Goal: Transaction & Acquisition: Book appointment/travel/reservation

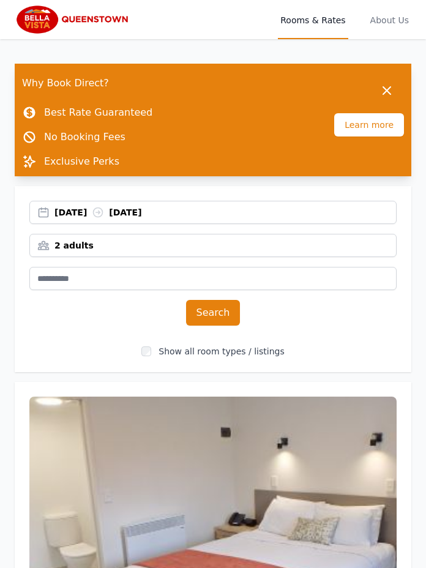
click at [395, 16] on span "About Us" at bounding box center [389, 19] width 43 height 39
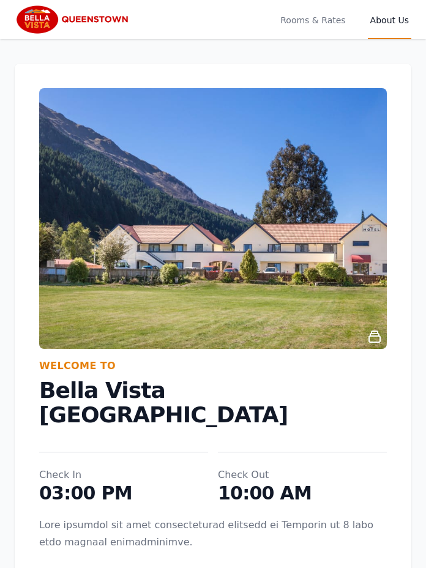
click at [314, 21] on span "Rooms & Rates" at bounding box center [313, 19] width 70 height 39
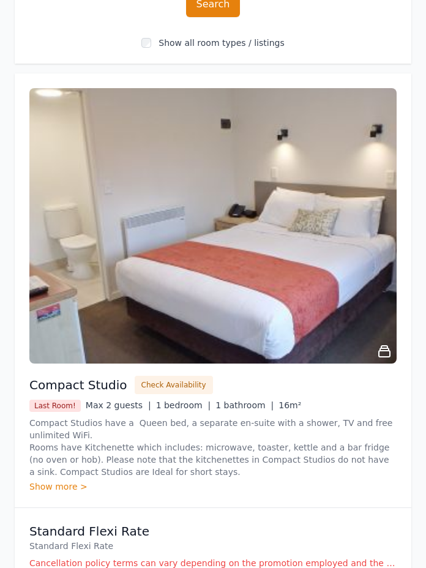
scroll to position [309, 0]
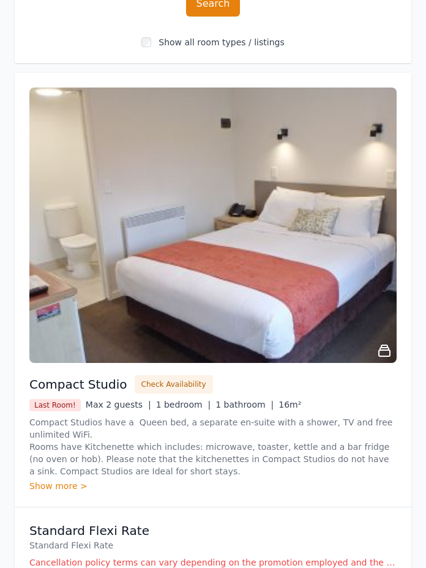
click at [382, 345] on icon at bounding box center [384, 350] width 11 height 11
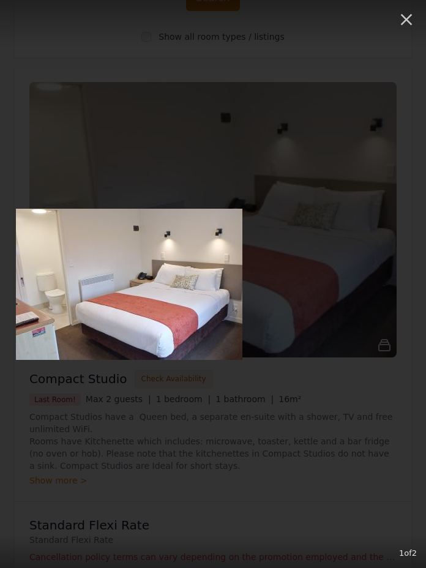
scroll to position [318, 0]
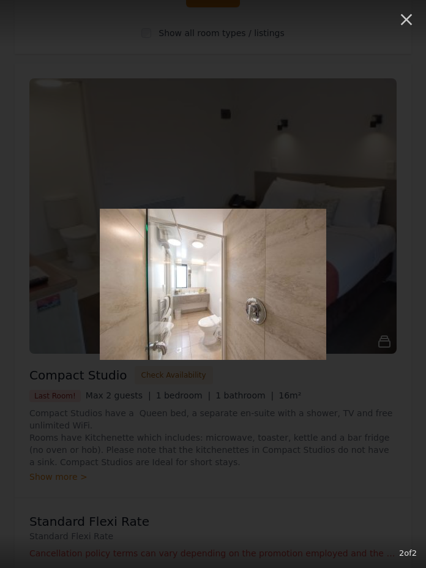
click at [388, 360] on div at bounding box center [213, 284] width 426 height 151
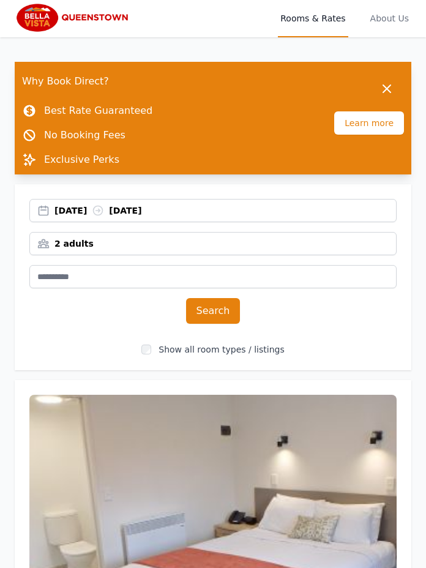
scroll to position [0, 0]
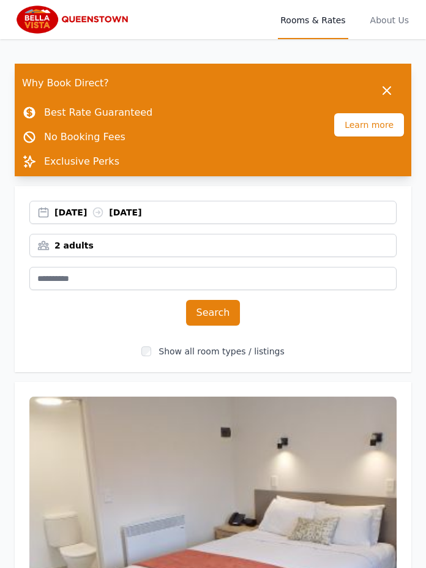
click at [67, 211] on div "[DATE] [DATE]" at bounding box center [224, 212] width 341 height 12
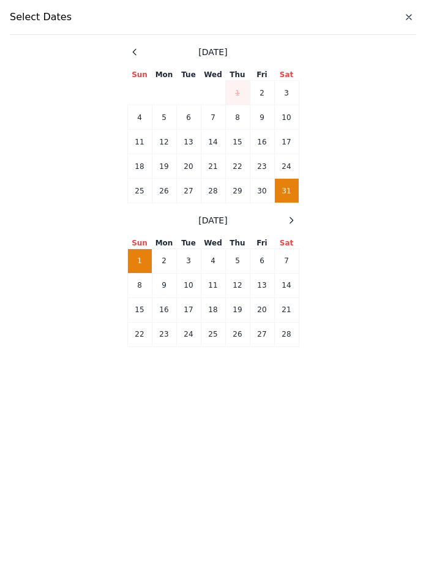
click at [297, 197] on td "31" at bounding box center [286, 191] width 24 height 24
click at [190, 256] on td "3" at bounding box center [188, 260] width 24 height 24
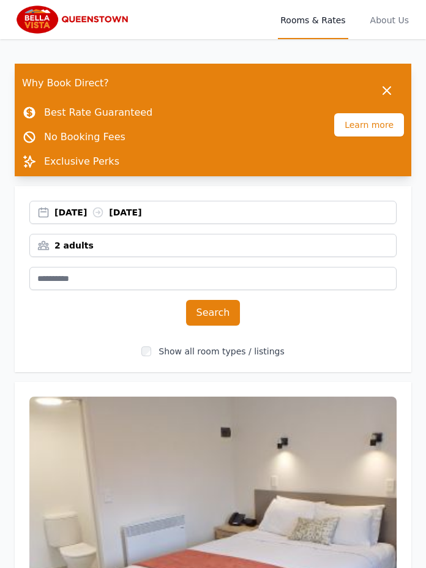
click at [212, 310] on button "Search" at bounding box center [213, 313] width 54 height 26
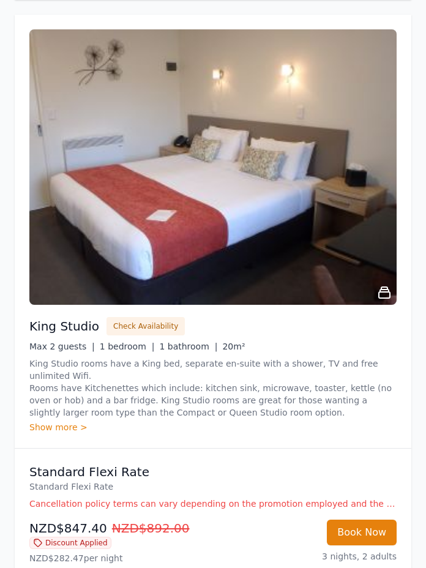
scroll to position [871, 0]
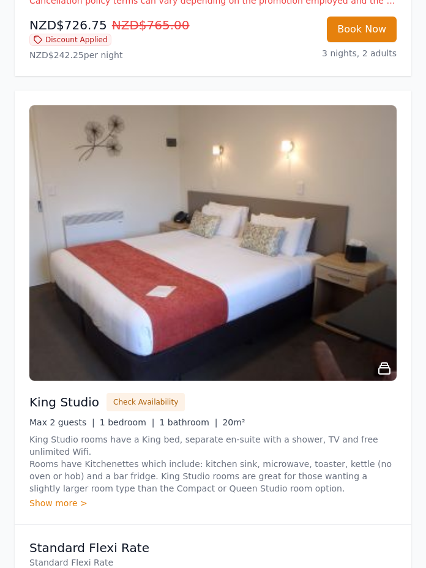
click at [381, 359] on img at bounding box center [212, 242] width 367 height 275
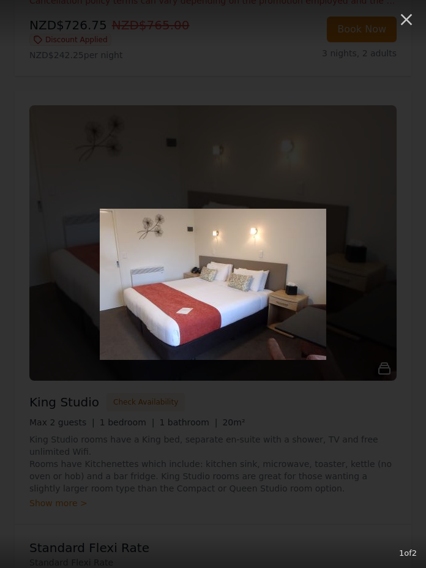
click at [408, 18] on icon "button" at bounding box center [407, 20] width 12 height 12
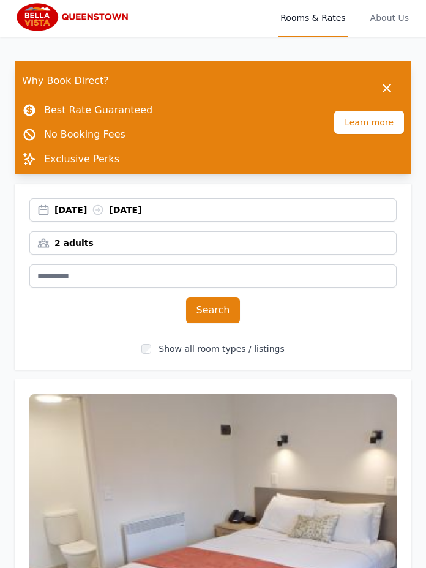
scroll to position [0, 0]
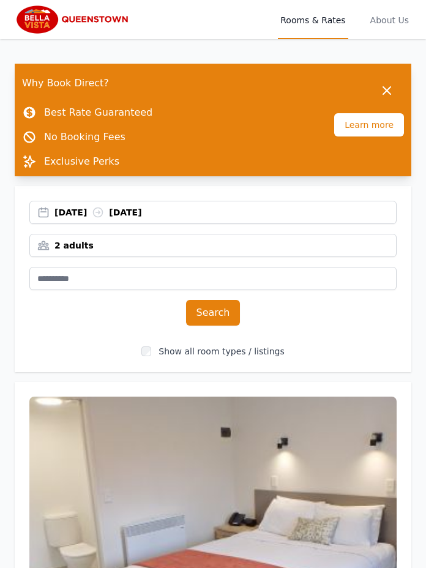
click at [143, 215] on div "[DATE] [DATE]" at bounding box center [224, 212] width 341 height 12
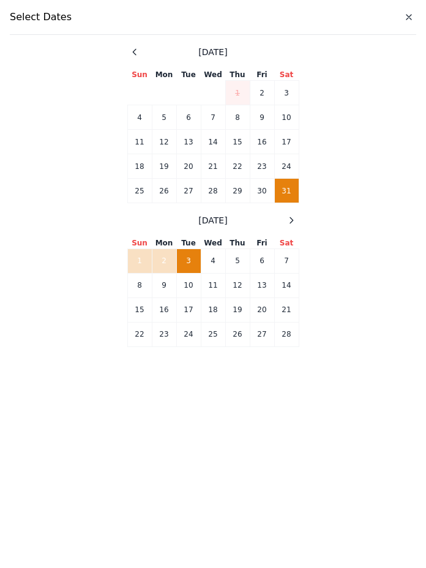
click at [140, 256] on td "1" at bounding box center [139, 260] width 24 height 24
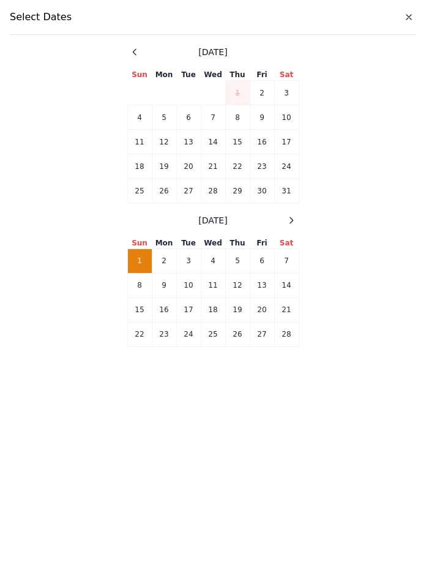
click at [296, 186] on td "31" at bounding box center [286, 191] width 24 height 24
click at [137, 256] on td "1" at bounding box center [139, 260] width 24 height 24
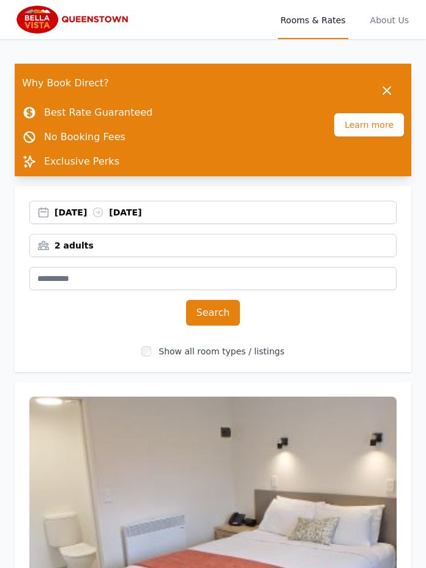
click at [211, 311] on button "Search" at bounding box center [213, 313] width 54 height 26
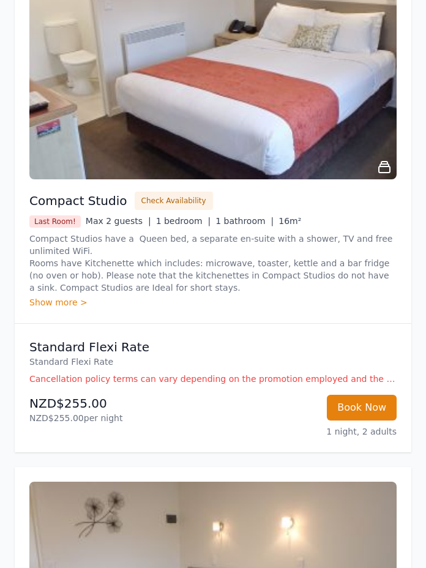
scroll to position [503, 0]
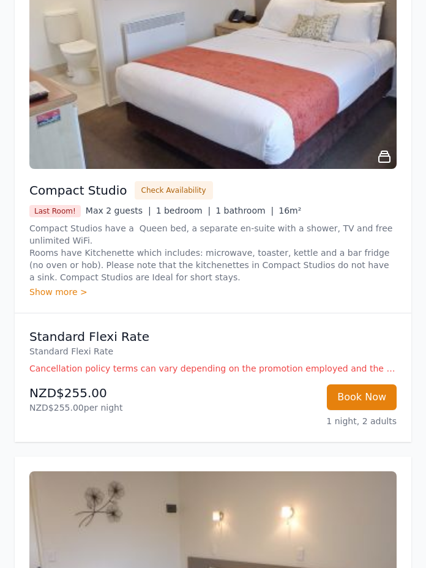
click at [47, 290] on div "Show more >" at bounding box center [212, 292] width 367 height 12
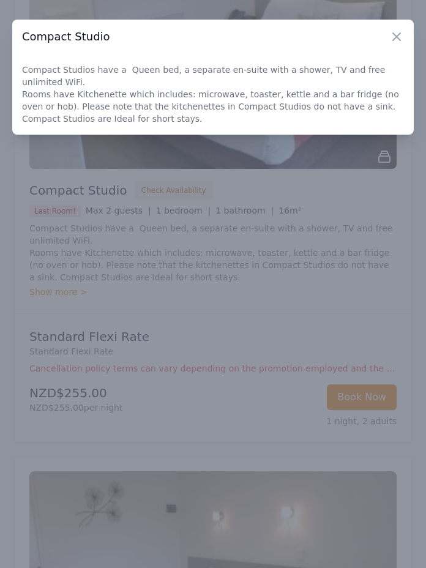
click at [395, 38] on icon "button" at bounding box center [396, 36] width 7 height 7
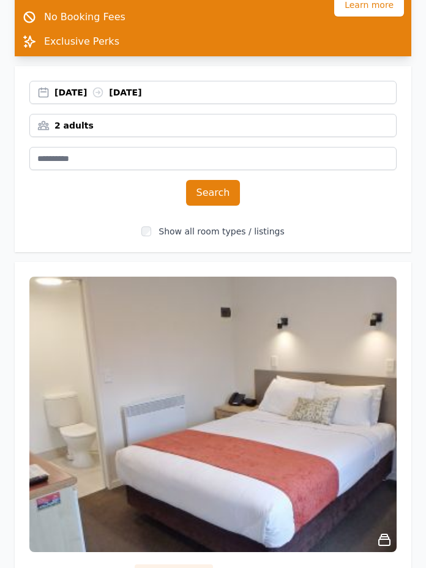
scroll to position [0, 0]
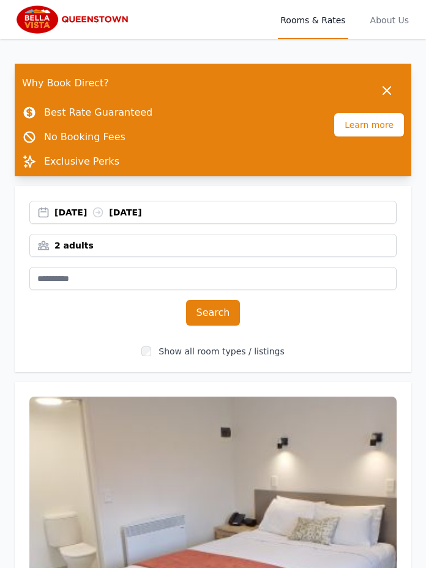
click at [384, 89] on icon "button" at bounding box center [386, 90] width 15 height 15
